Goal: Task Accomplishment & Management: Manage account settings

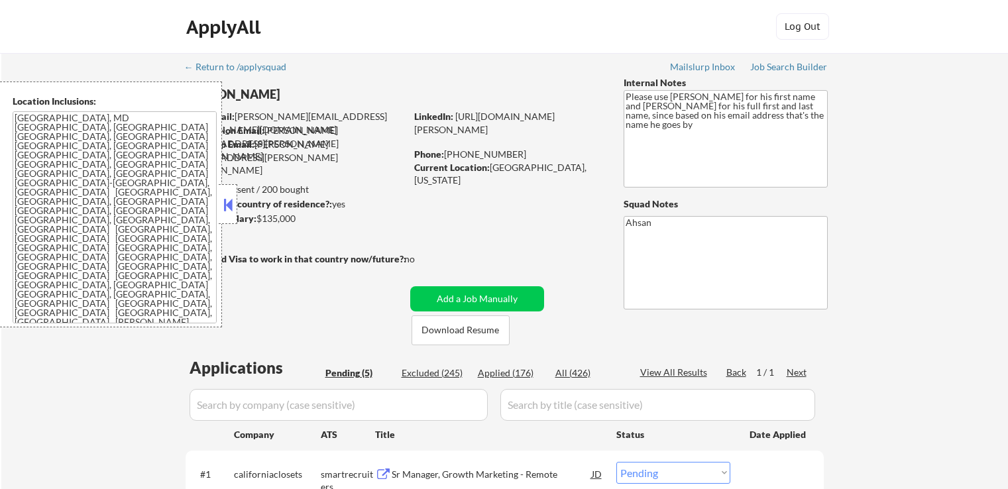
select select ""pending""
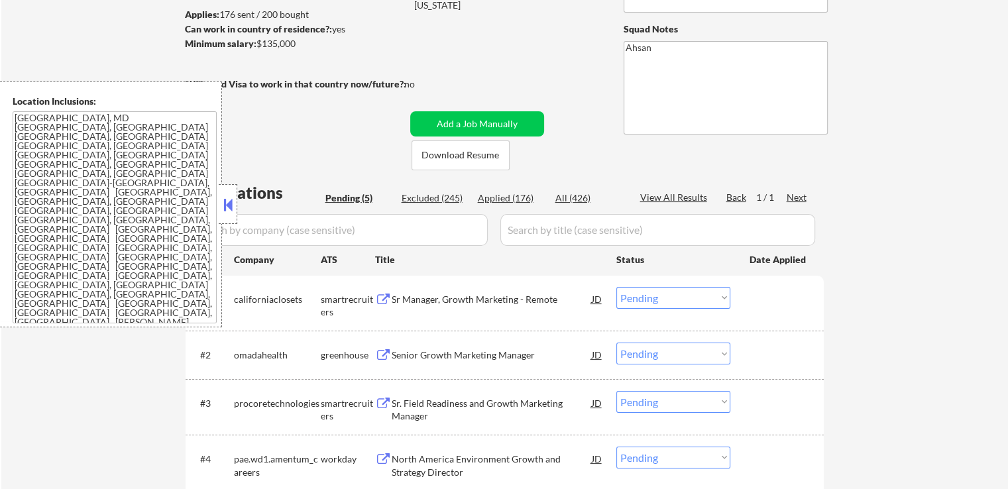
scroll to position [199, 0]
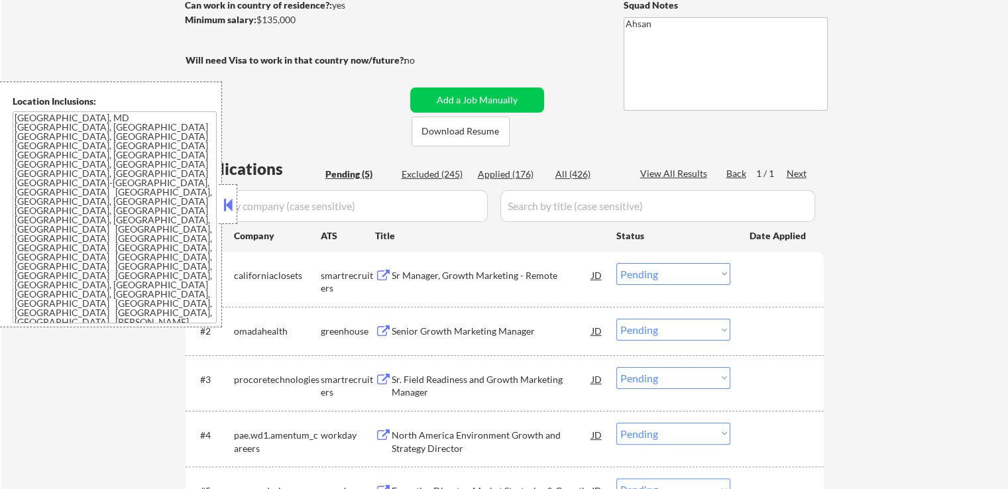
click at [225, 207] on button at bounding box center [228, 205] width 15 height 20
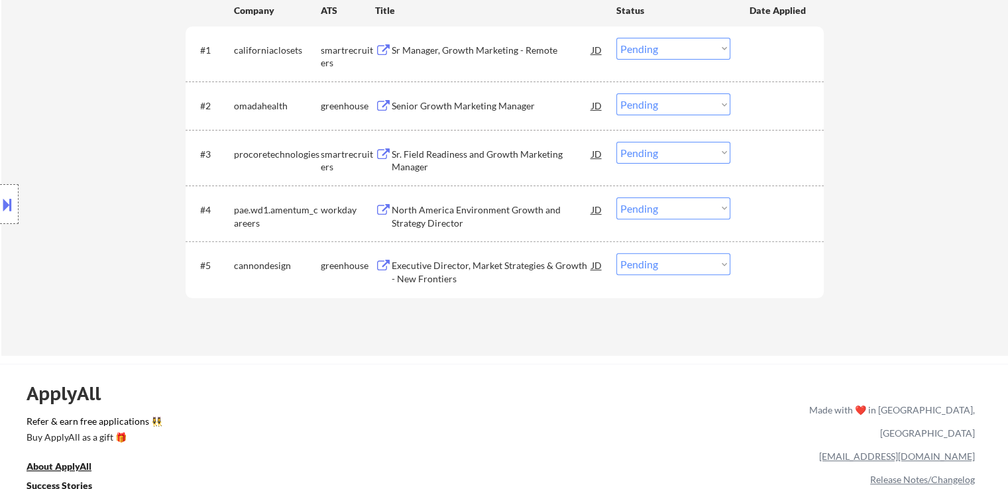
scroll to position [331, 0]
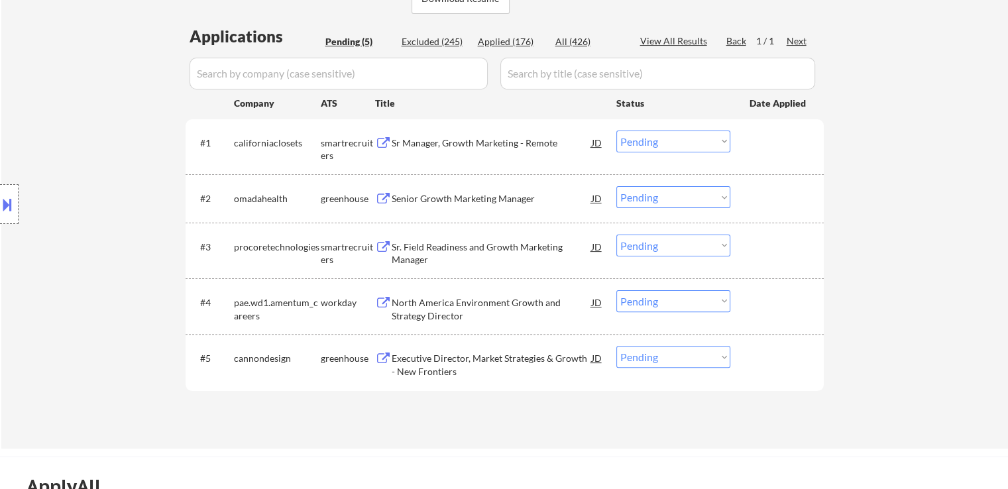
click at [456, 140] on div "Sr Manager, Growth Marketing - Remote" at bounding box center [492, 142] width 200 height 13
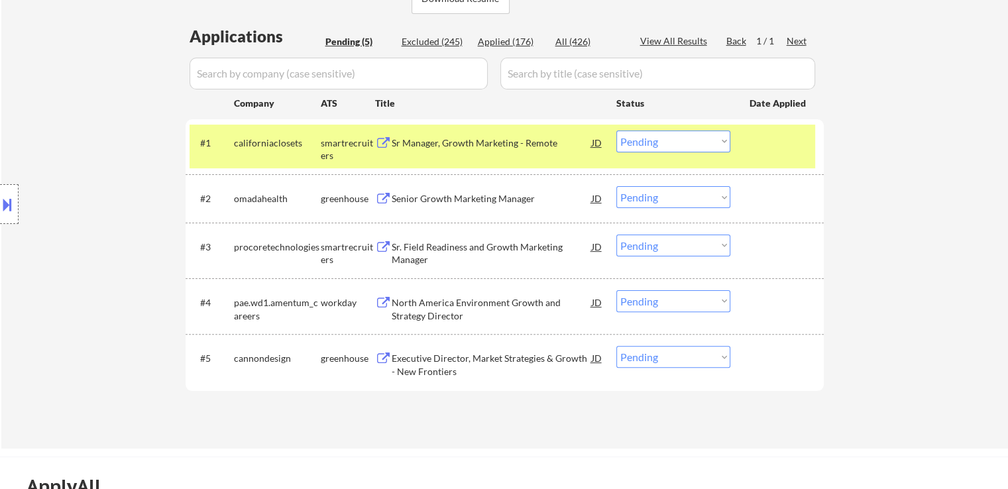
click at [454, 200] on div "Senior Growth Marketing Manager" at bounding box center [492, 198] width 200 height 13
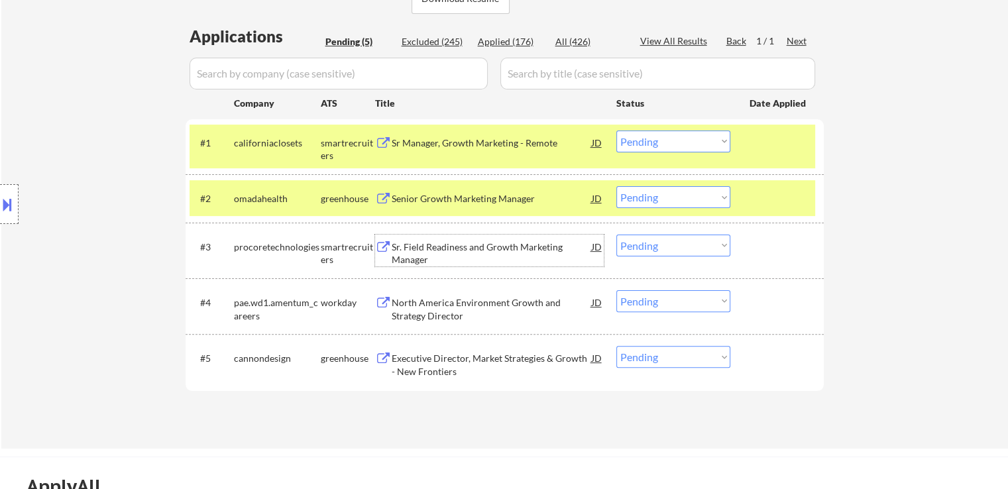
click at [441, 247] on div "Sr. Field Readiness and Growth Marketing Manager" at bounding box center [492, 254] width 200 height 26
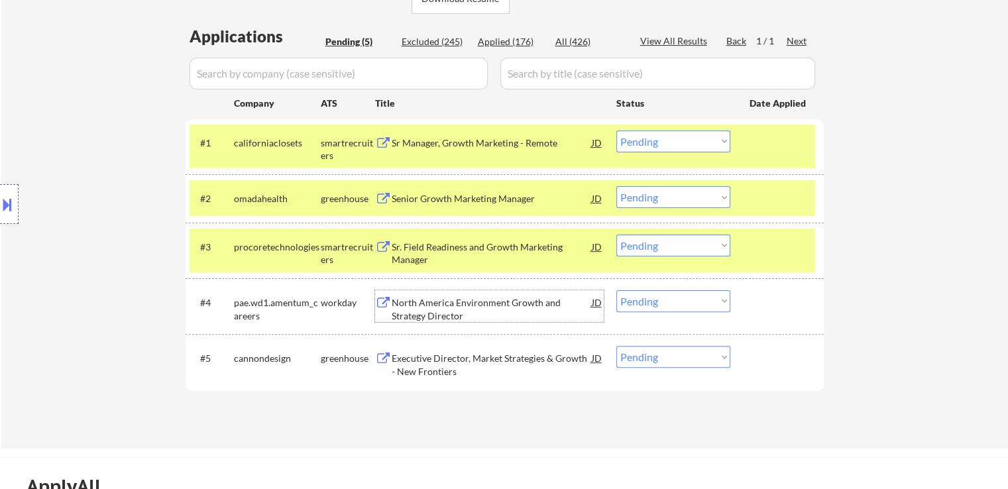
click at [433, 310] on div "North America Environment Growth and Strategy Director" at bounding box center [492, 309] width 200 height 26
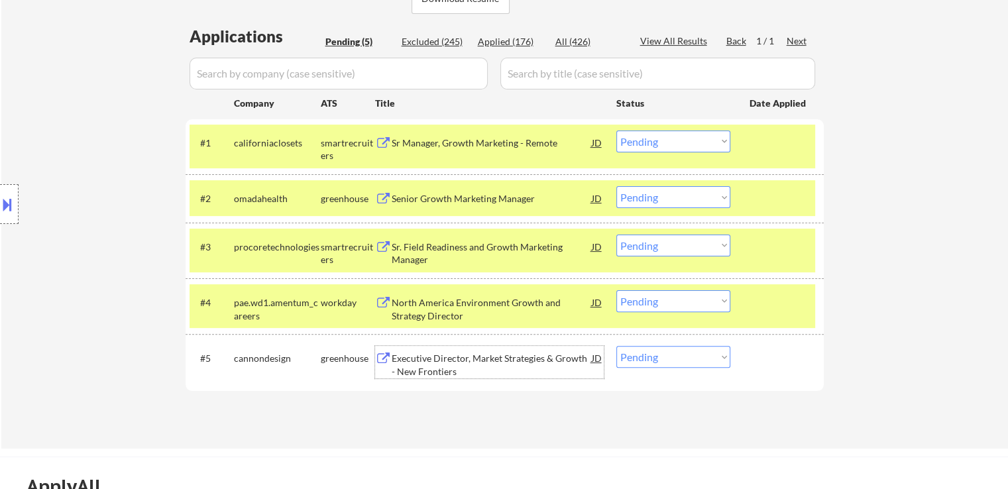
click at [437, 364] on div "Executive Director, Market Strategies & Growth - New Frontiers" at bounding box center [492, 365] width 200 height 26
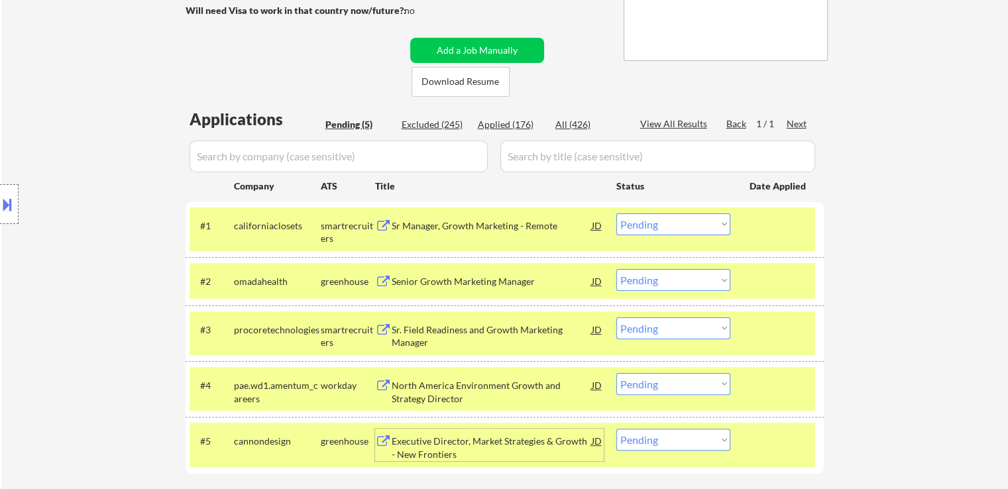
scroll to position [265, 0]
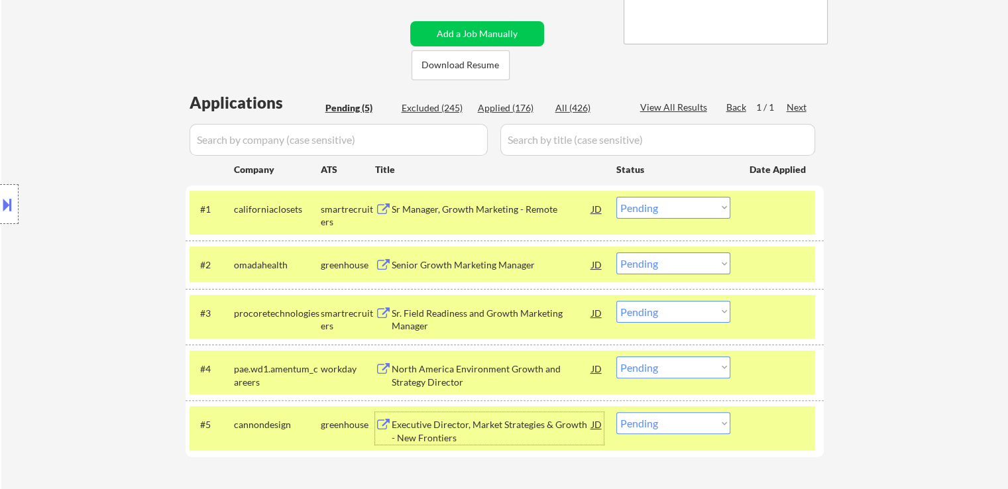
click at [460, 213] on div "Sr Manager, Growth Marketing - Remote" at bounding box center [492, 209] width 200 height 13
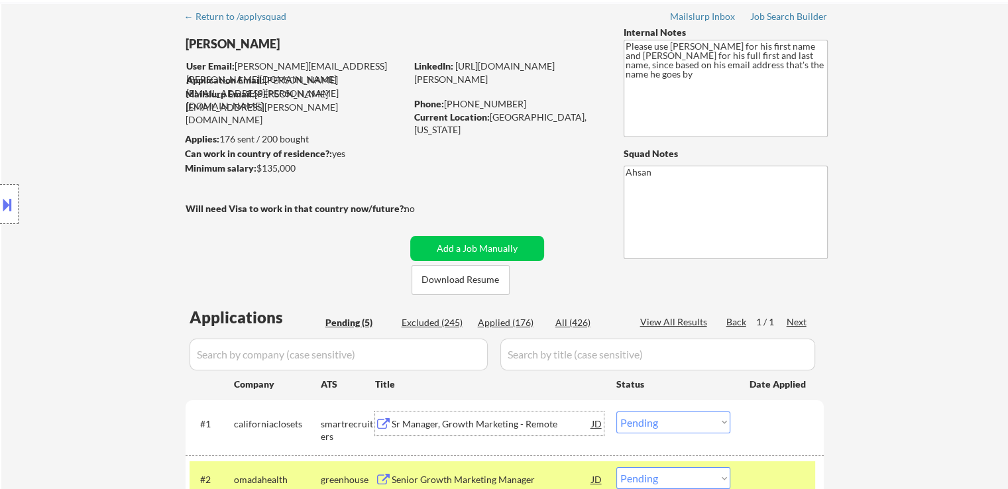
scroll to position [0, 0]
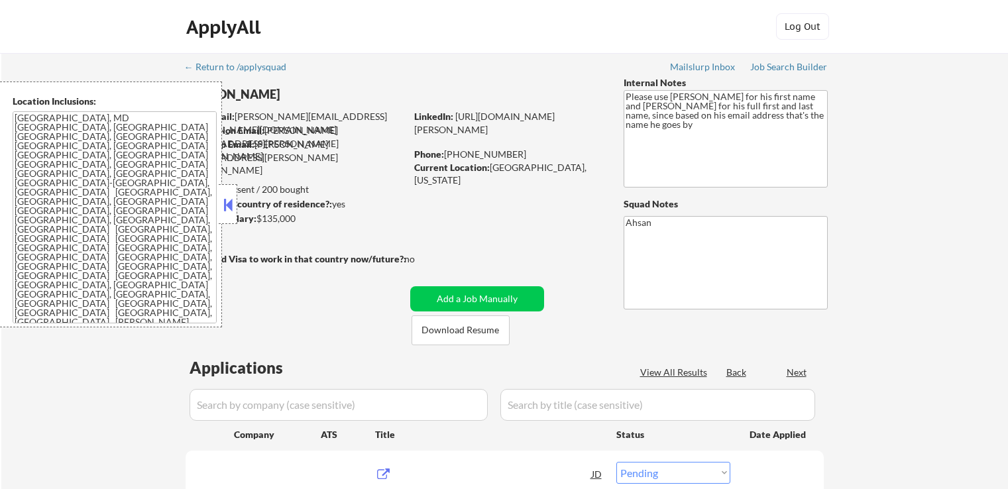
select select ""pending""
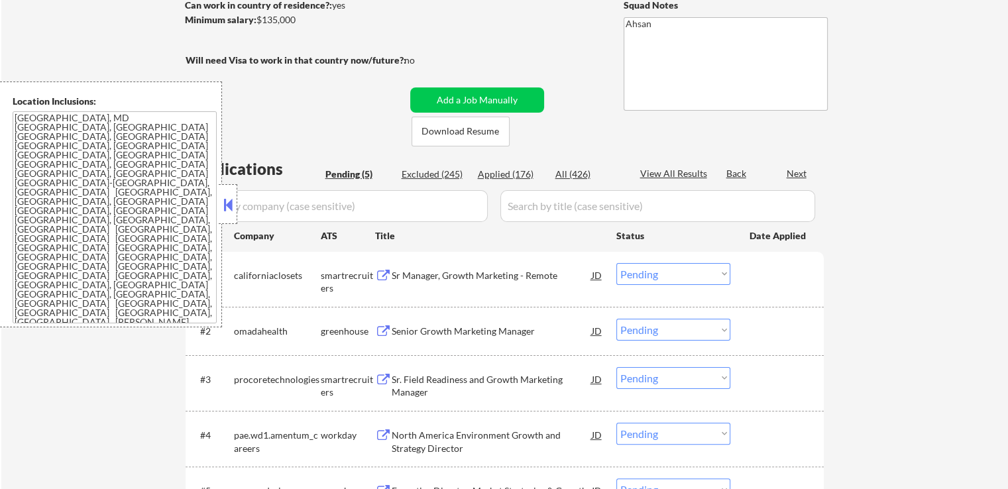
click at [230, 215] on div at bounding box center [228, 204] width 19 height 40
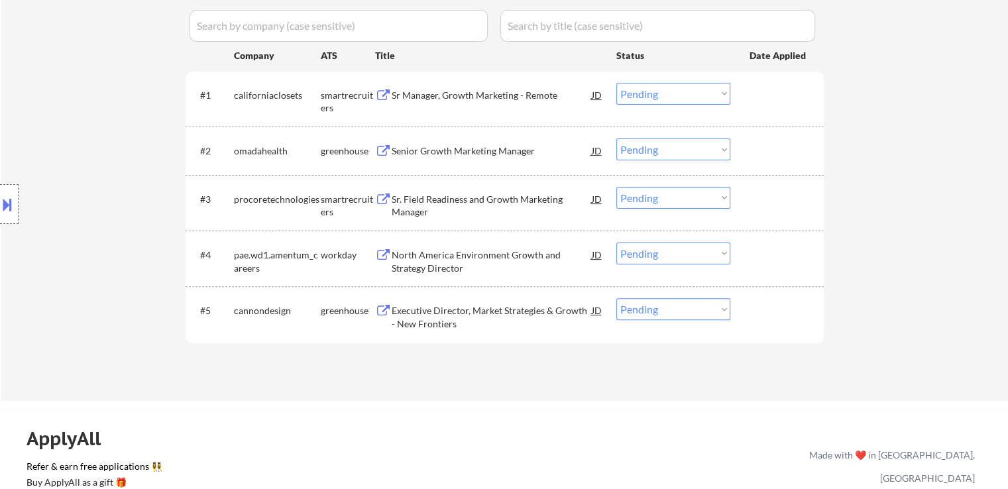
scroll to position [405, 0]
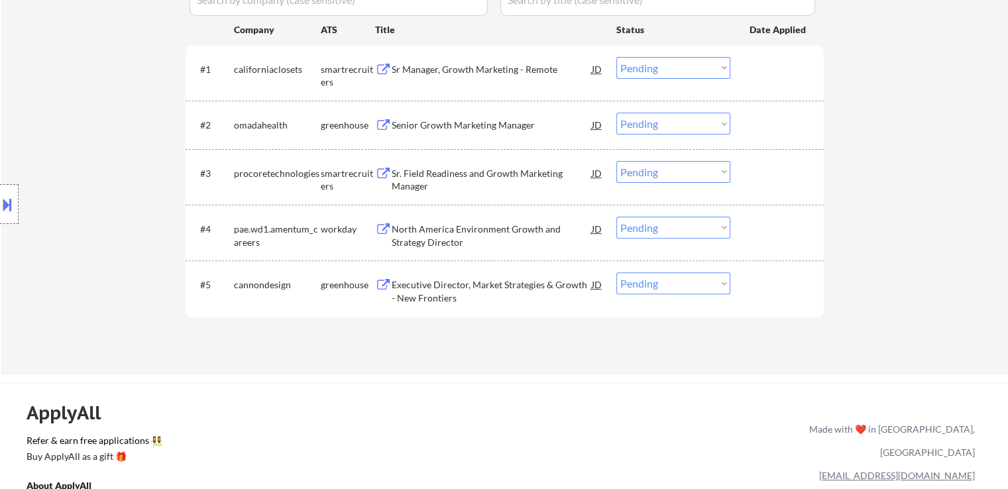
click at [682, 288] on select "Choose an option... Pending Applied Excluded (Questions) Excluded (Expired) Exc…" at bounding box center [673, 283] width 114 height 22
select select ""applied""
click at [616, 272] on select "Choose an option... Pending Applied Excluded (Questions) Excluded (Expired) Exc…" at bounding box center [673, 283] width 114 height 22
click at [668, 171] on select "Choose an option... Pending Applied Excluded (Questions) Excluded (Expired) Exc…" at bounding box center [673, 172] width 114 height 22
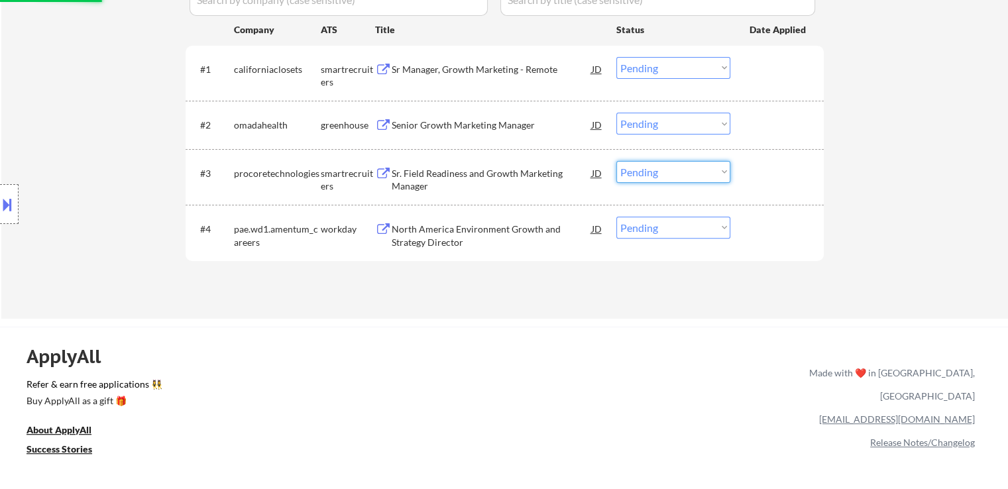
select select ""applied""
click at [616, 161] on select "Choose an option... Pending Applied Excluded (Questions) Excluded (Expired) Exc…" at bounding box center [673, 172] width 114 height 22
click at [670, 129] on select "Choose an option... Pending Applied Excluded (Questions) Excluded (Expired) Exc…" at bounding box center [673, 124] width 114 height 22
select select ""applied""
click at [616, 113] on select "Choose an option... Pending Applied Excluded (Questions) Excluded (Expired) Exc…" at bounding box center [673, 124] width 114 height 22
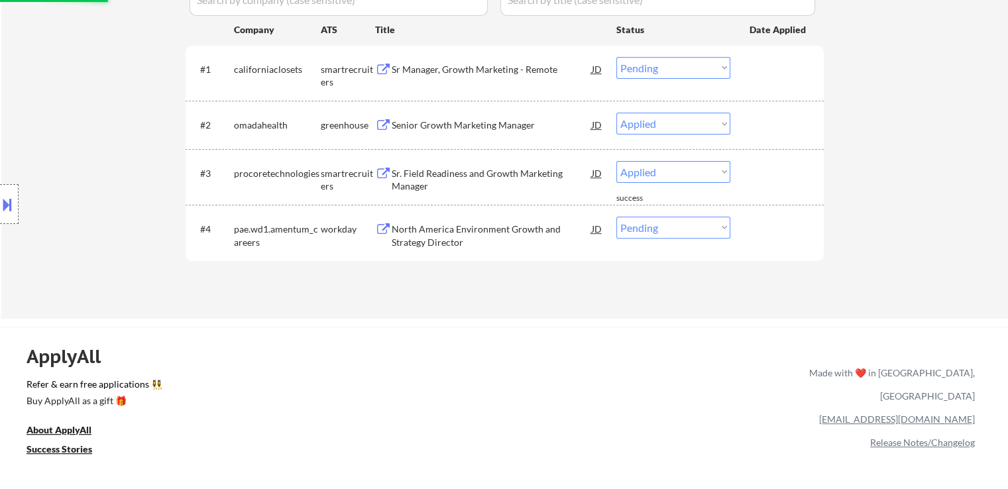
drag, startPoint x: 663, startPoint y: 67, endPoint x: 660, endPoint y: 78, distance: 10.9
click at [662, 67] on select "Choose an option... Pending Applied Excluded (Questions) Excluded (Expired) Exc…" at bounding box center [673, 68] width 114 height 22
select select ""pending""
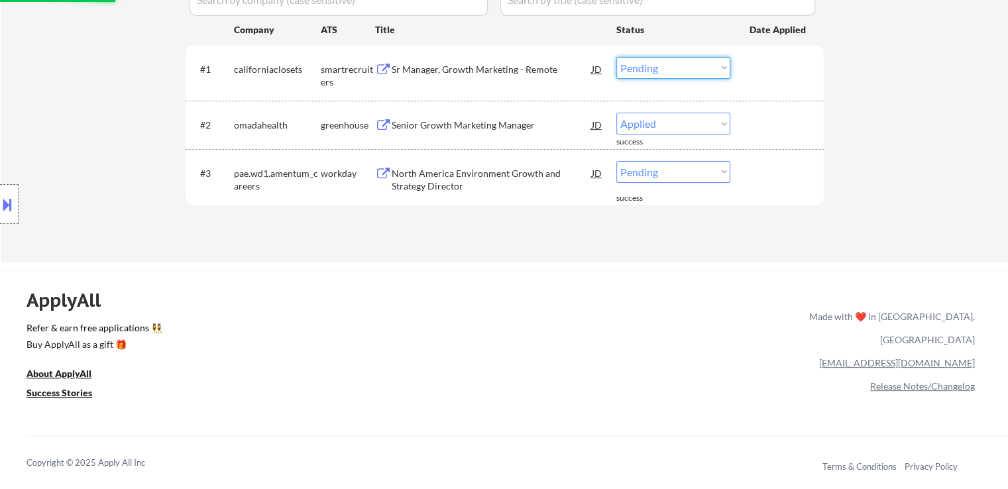
select select ""applied""
click at [616, 57] on select "Choose an option... Pending Applied Excluded (Questions) Excluded (Expired) Exc…" at bounding box center [673, 68] width 114 height 22
select select ""pending""
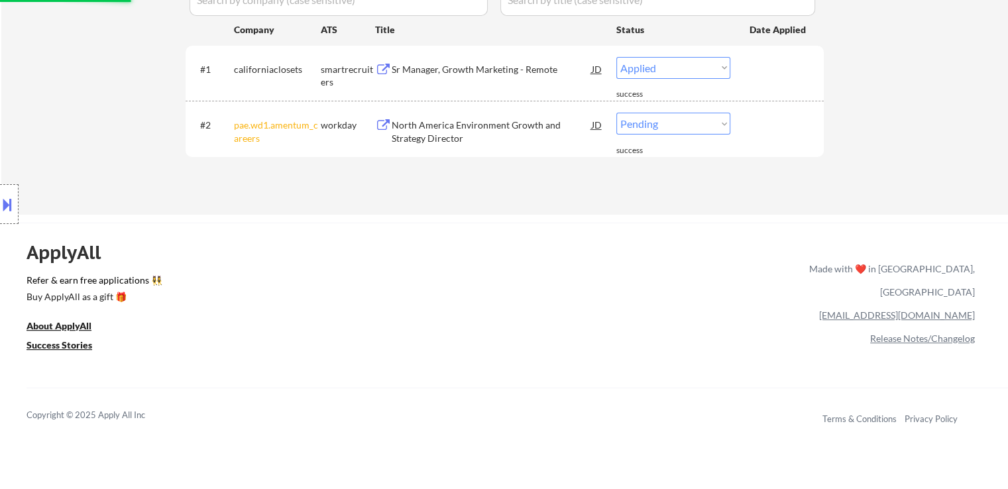
select select ""pending""
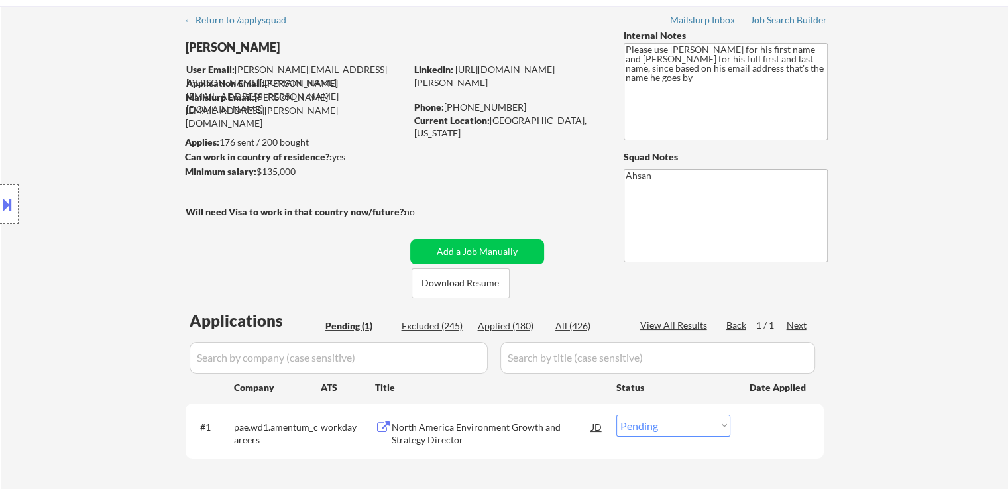
scroll to position [7, 0]
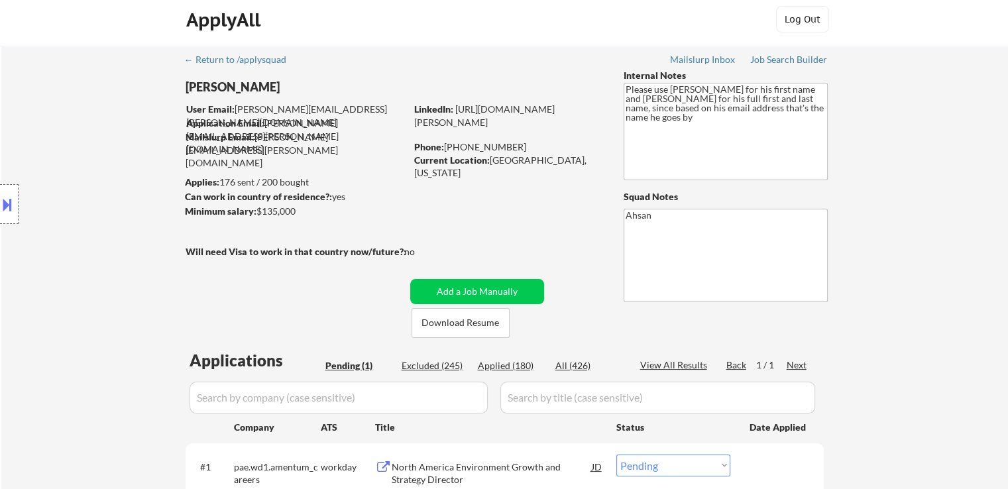
click at [98, 268] on div "Location Inclusions: Baltimore, MD Towson, MD Catonsville, MD Ellicott City, MD…" at bounding box center [118, 204] width 237 height 246
click at [85, 294] on div "Location Inclusions: Baltimore, MD Towson, MD Catonsville, MD Ellicott City, MD…" at bounding box center [118, 204] width 237 height 246
